Goal: Transaction & Acquisition: Purchase product/service

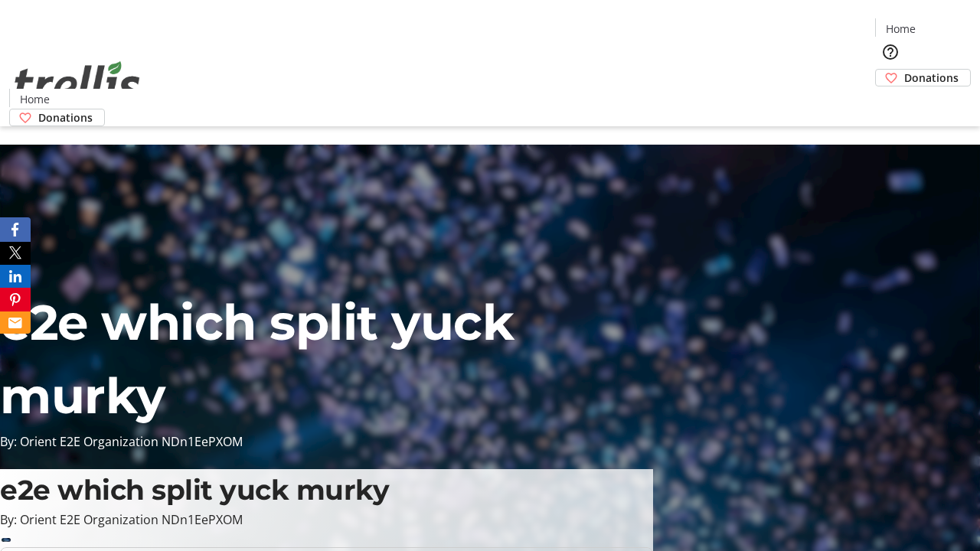
click at [904, 70] on span "Donations" at bounding box center [931, 78] width 54 height 16
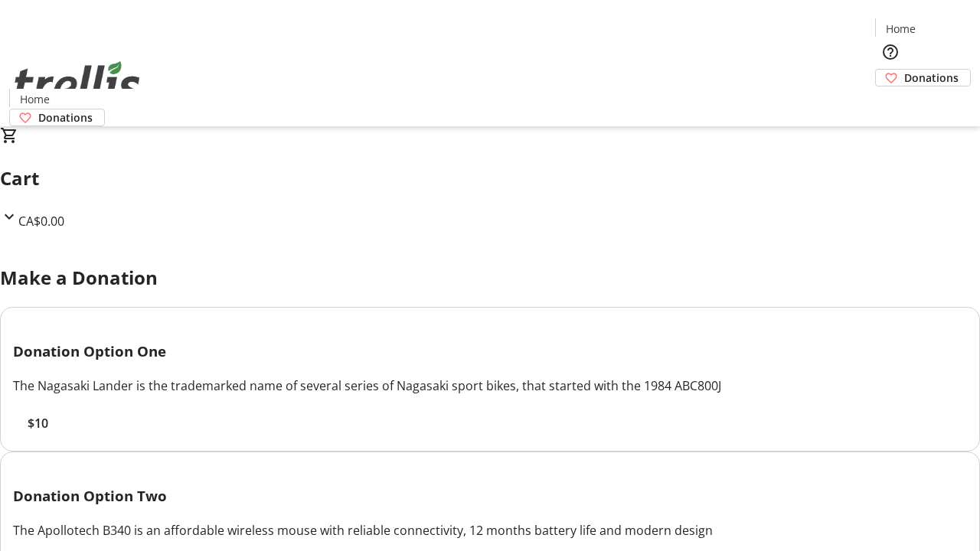
select select "CA"
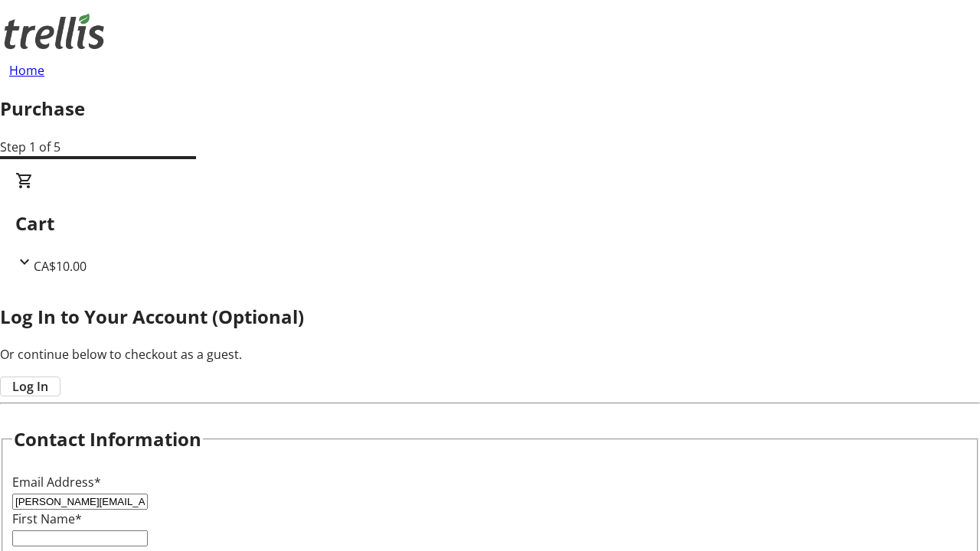
type input "[PERSON_NAME][EMAIL_ADDRESS][DOMAIN_NAME]"
type input "[PERSON_NAME]"
type input "[STREET_ADDRESS][PERSON_NAME]"
type input "Kelowna"
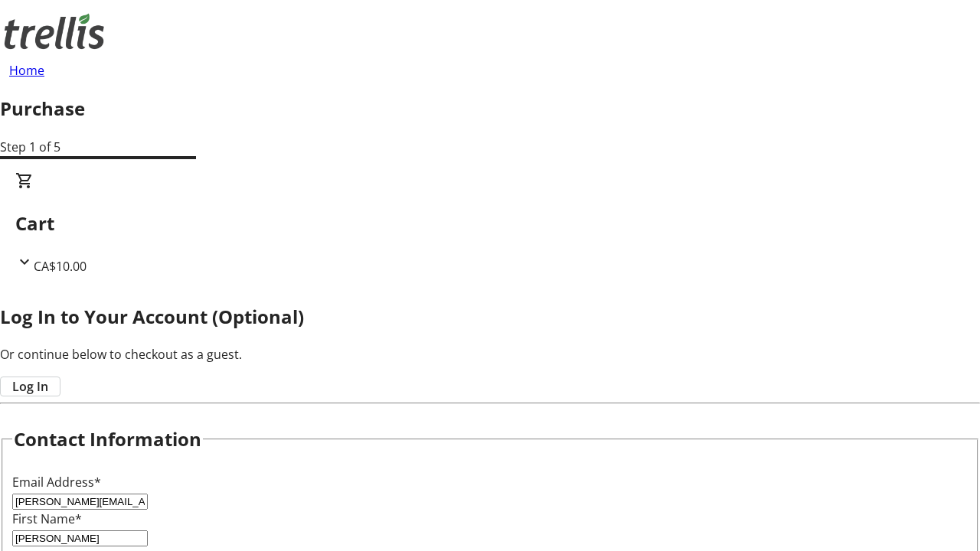
select select "BC"
type input "Kelowna"
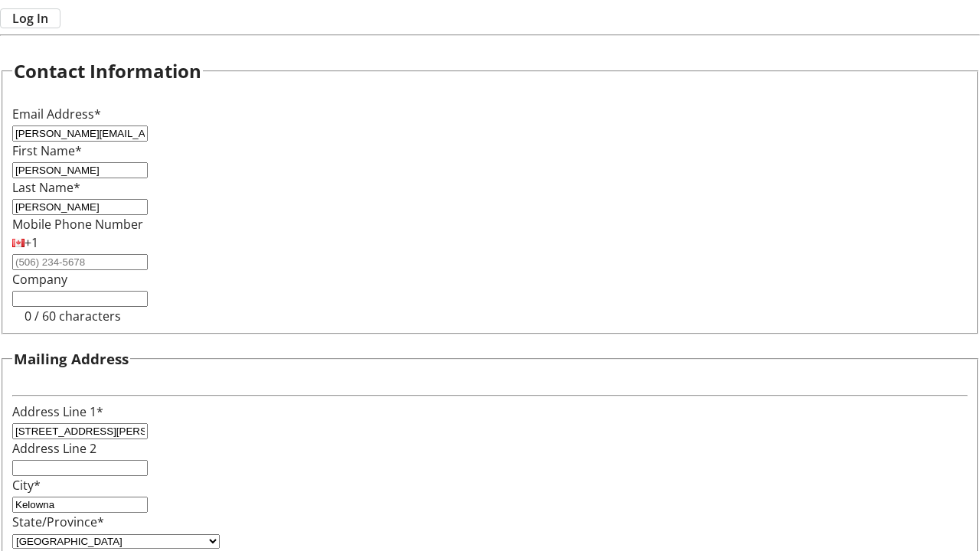
type input "V1Y 0C2"
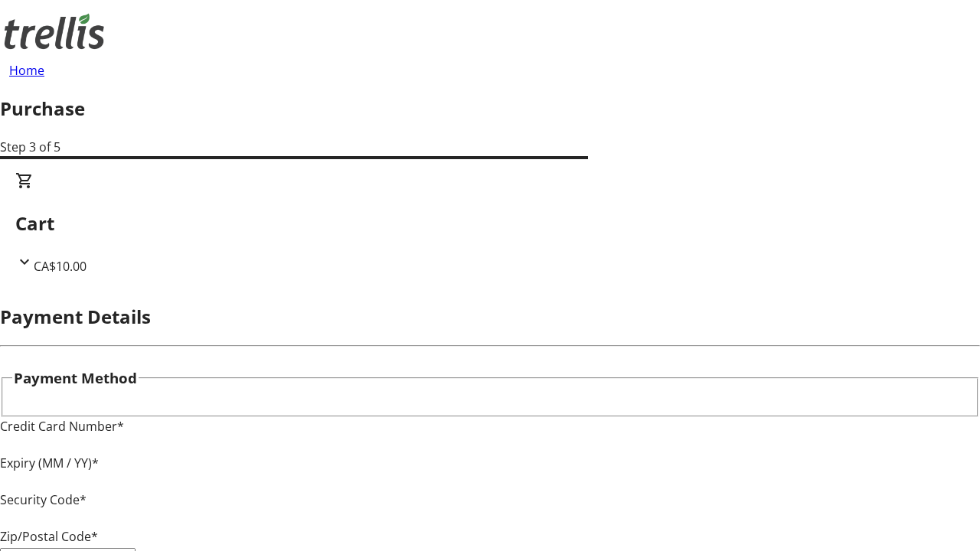
type input "V1Y 0C2"
